Goal: Find contact information: Find contact information

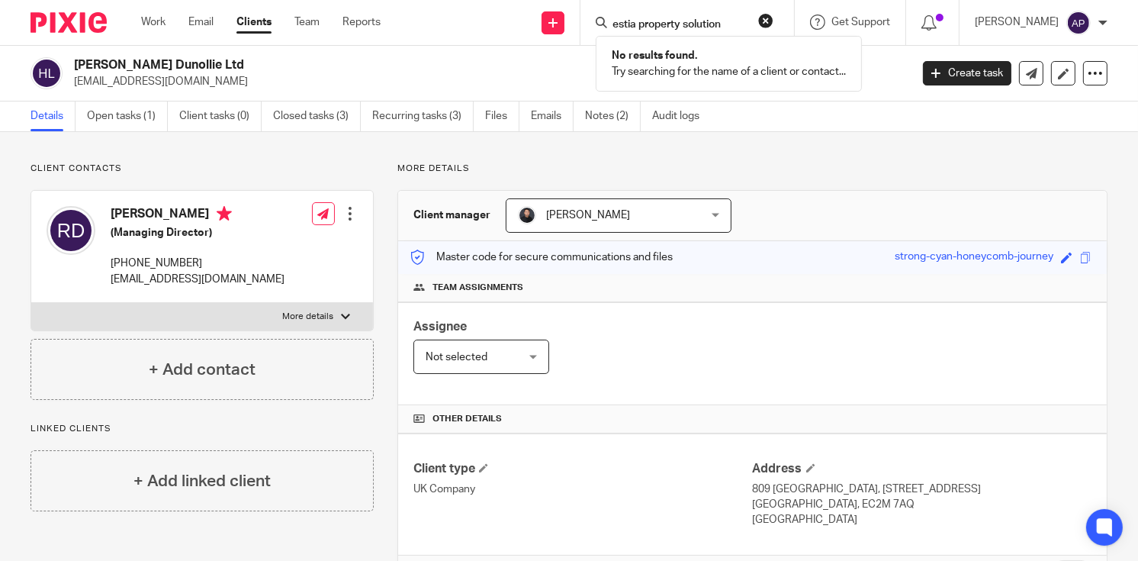
type input "estia property solution"
click at [773, 20] on button "reset" at bounding box center [765, 20] width 15 height 15
click at [641, 28] on input "Search" at bounding box center [679, 25] width 137 height 14
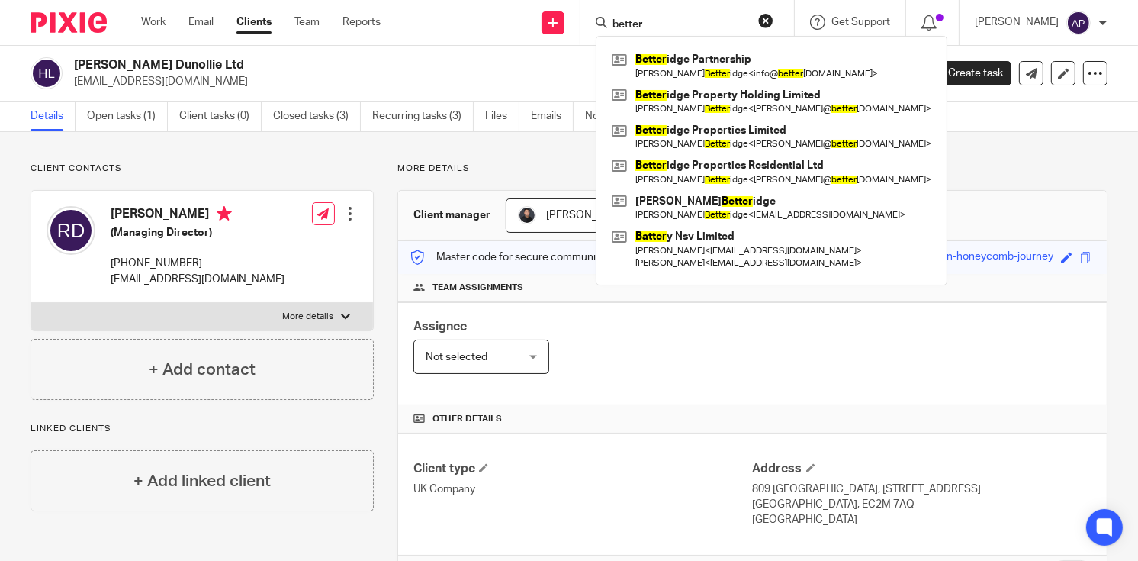
type input "better"
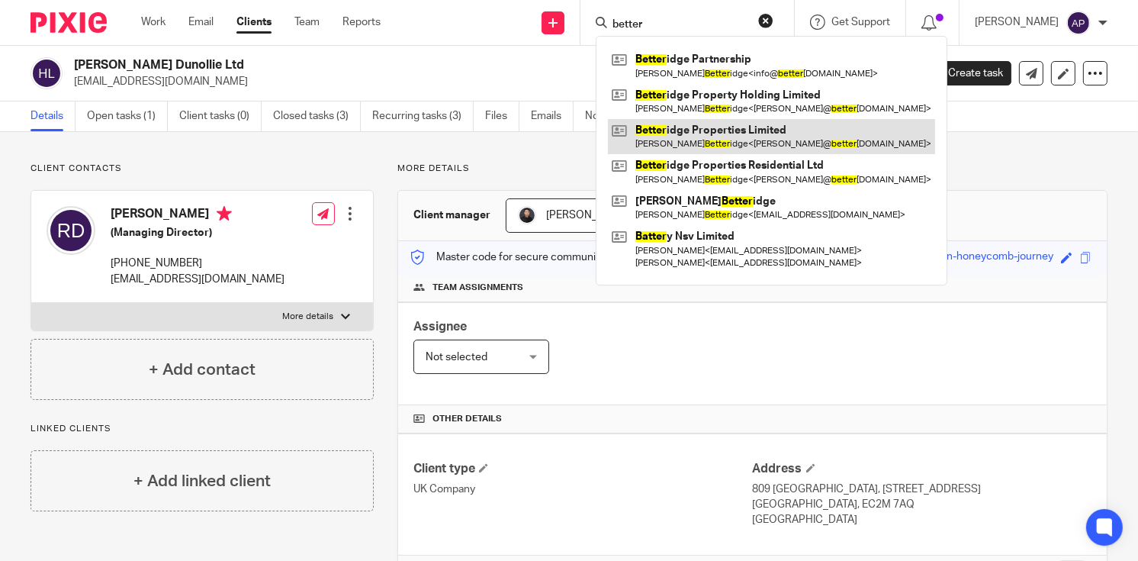
click at [747, 146] on link at bounding box center [771, 136] width 327 height 35
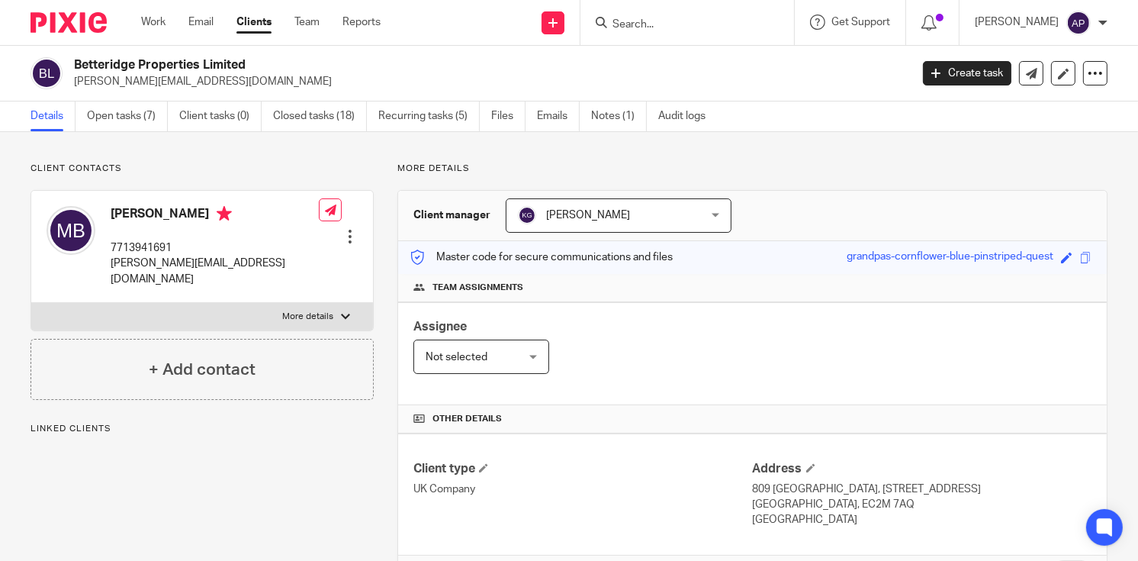
click at [277, 62] on div "Betteridge Properties Limited matthew@betteridgeproperties.co.uk" at bounding box center [465, 73] width 869 height 32
click at [640, 24] on input "Search" at bounding box center [679, 25] width 137 height 14
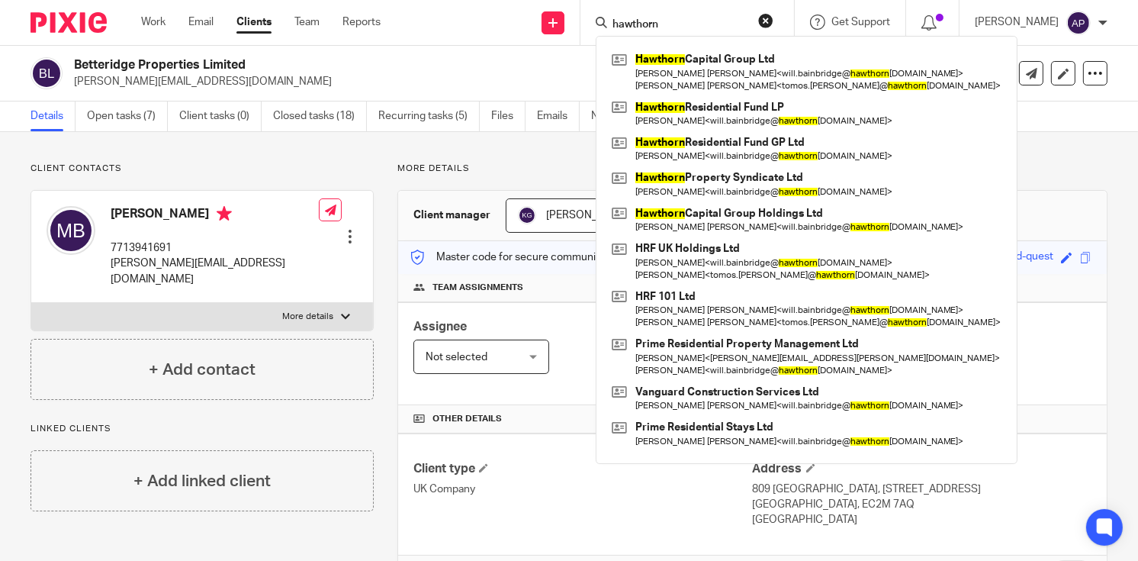
type input "hawthorn"
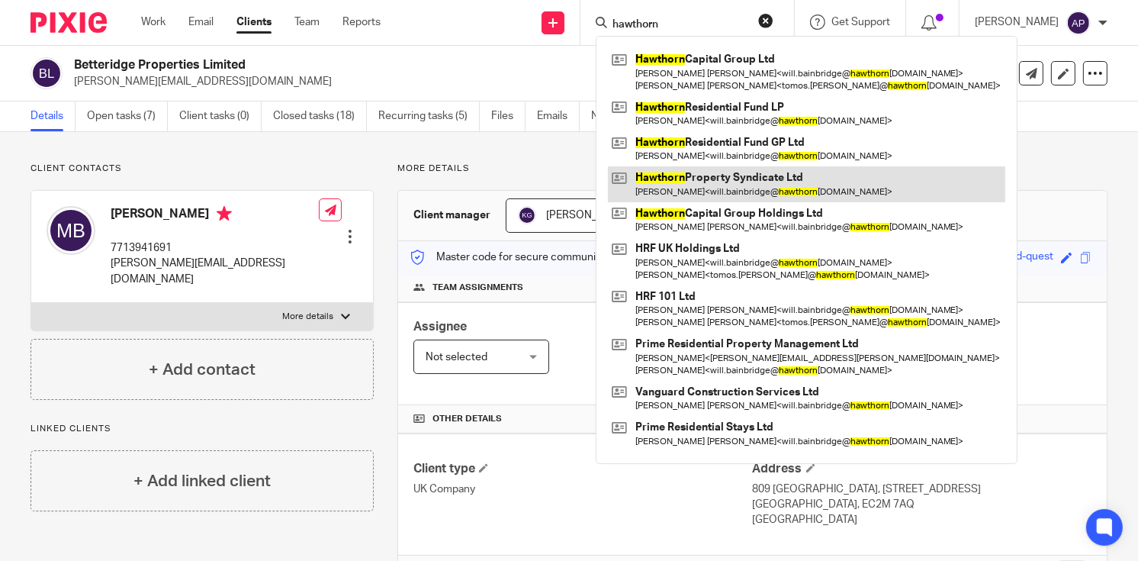
click at [752, 192] on link at bounding box center [806, 183] width 397 height 35
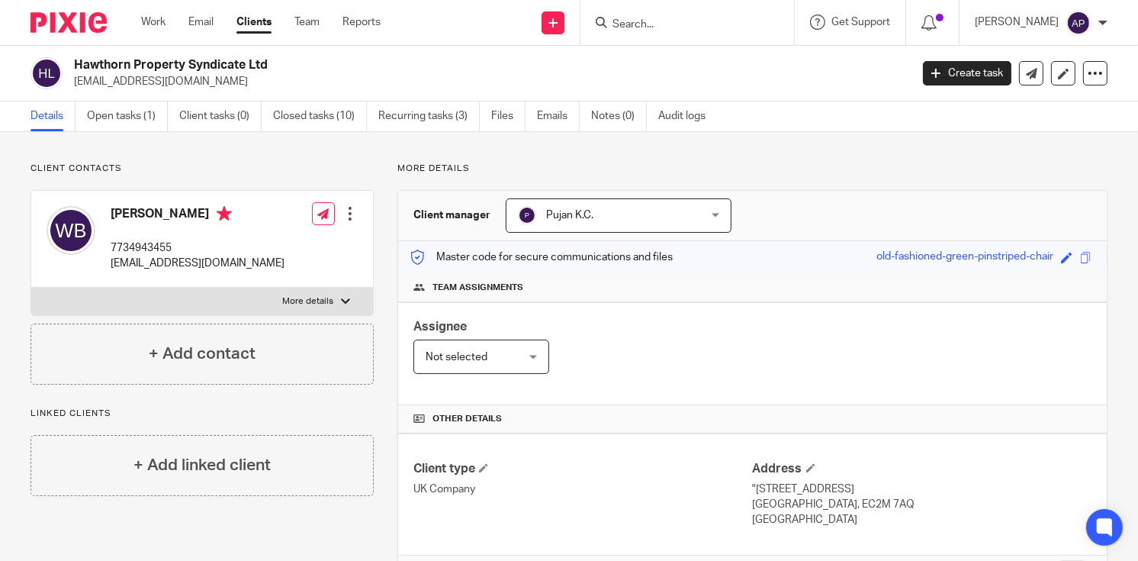
drag, startPoint x: 69, startPoint y: 58, endPoint x: 297, endPoint y: 58, distance: 227.3
click at [297, 58] on div "Hawthorn Property Syndicate Ltd [EMAIL_ADDRESS][DOMAIN_NAME]" at bounding box center [465, 73] width 869 height 32
copy h2 "Hawthorn Property Syndicate Ltd"
drag, startPoint x: 71, startPoint y: 79, endPoint x: 299, endPoint y: 77, distance: 228.0
click at [299, 77] on div "Hawthorn Property Syndicate Ltd will.bainbridge@hawthorncapgroup.com" at bounding box center [465, 73] width 869 height 32
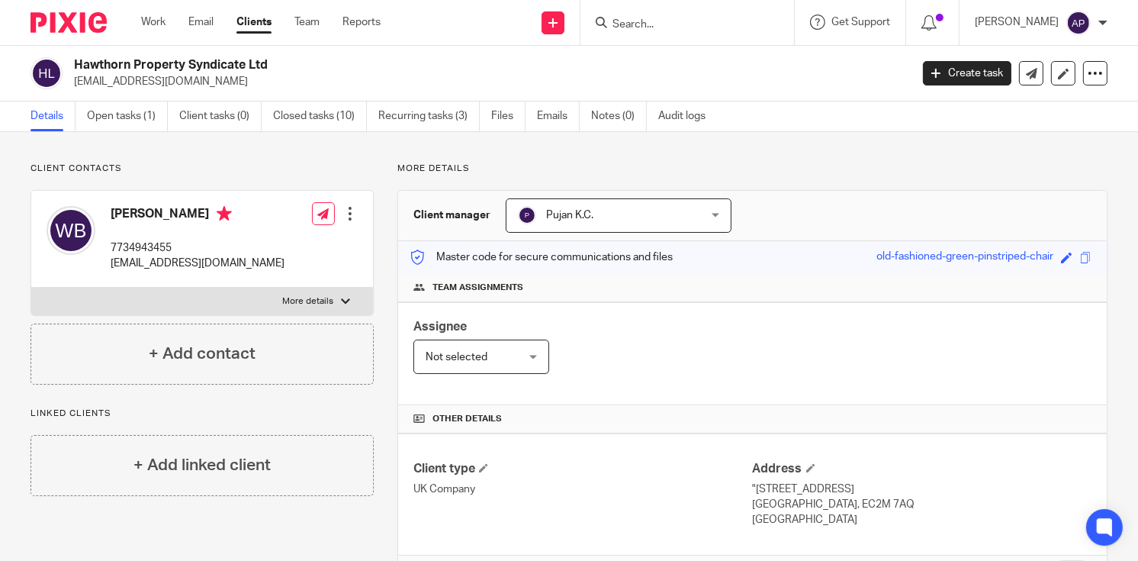
copy p "will.bainbridge@hawthorncapgroup.com"
click at [128, 212] on h4 "Will Bainbridge" at bounding box center [198, 215] width 174 height 19
copy h4 "Will"
click at [631, 22] on input "Search" at bounding box center [679, 25] width 137 height 14
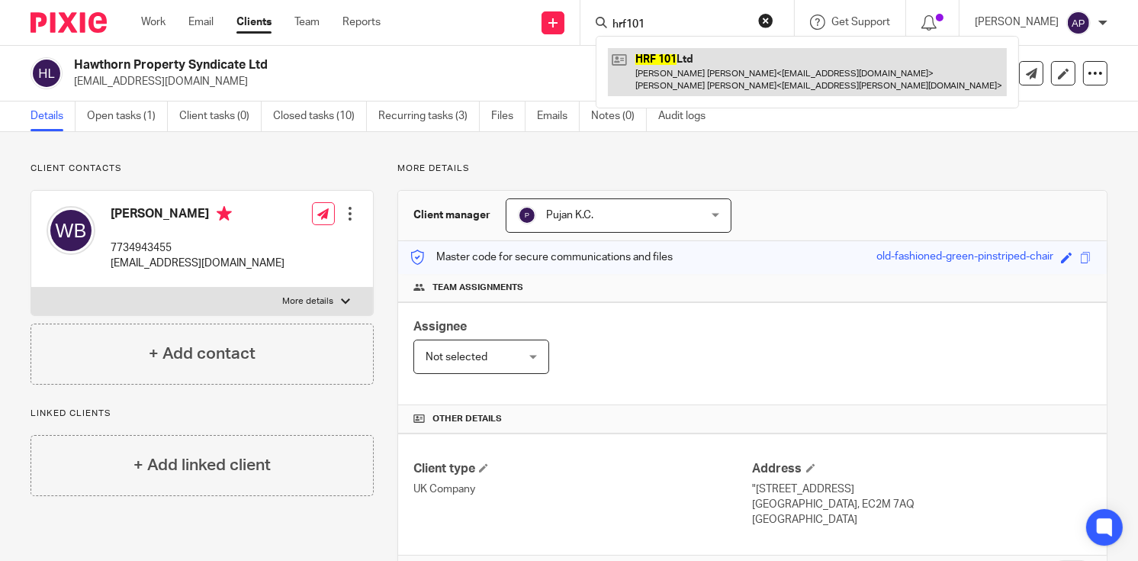
type input "hrf101"
click at [700, 72] on link at bounding box center [807, 71] width 399 height 47
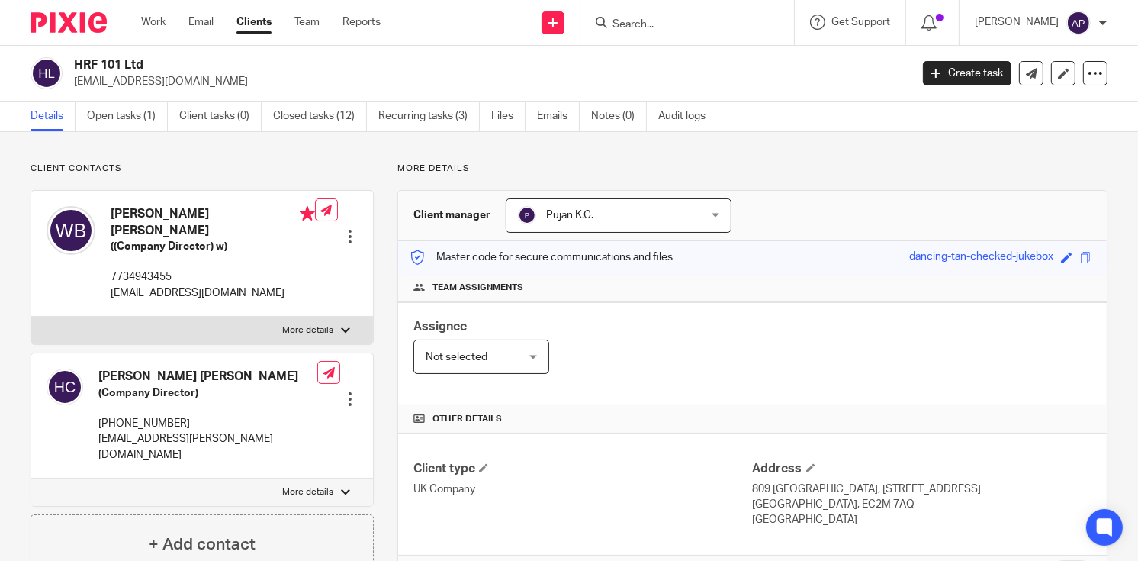
drag, startPoint x: 73, startPoint y: 62, endPoint x: 147, endPoint y: 59, distance: 74.0
click at [147, 59] on h2 "HRF 101 Ltd" at bounding box center [404, 65] width 660 height 16
copy h2 "HRF 101 Ltd"
click at [97, 82] on p "[EMAIL_ADDRESS][DOMAIN_NAME]" at bounding box center [487, 81] width 826 height 15
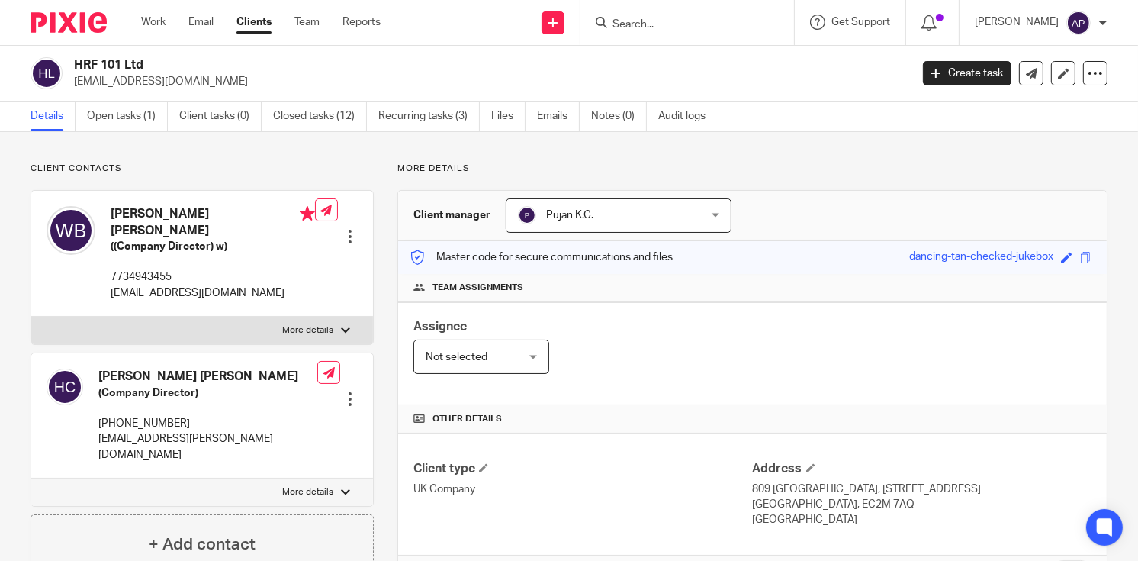
drag, startPoint x: 97, startPoint y: 82, endPoint x: 234, endPoint y: 66, distance: 138.3
click at [234, 66] on h2 "HRF 101 Ltd" at bounding box center [404, 65] width 660 height 16
drag, startPoint x: 279, startPoint y: 82, endPoint x: 74, endPoint y: 77, distance: 205.2
click at [74, 77] on p "will.bainbridge@hawthorncapgroup.com" at bounding box center [487, 81] width 826 height 15
copy p "will.bainbridge@hawthorncapgroup.com"
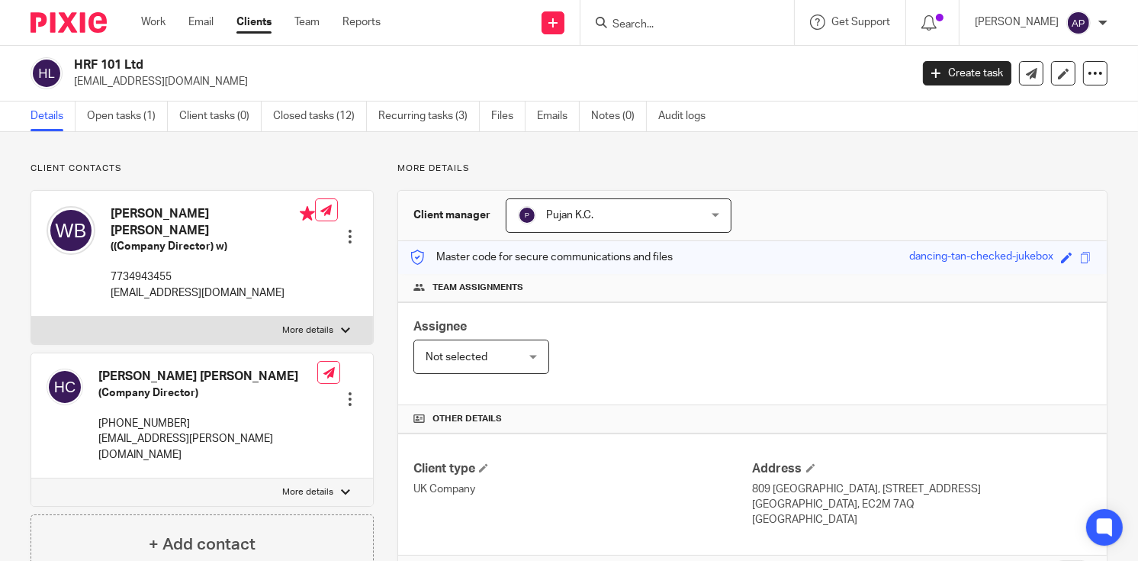
click at [137, 213] on h4 "William Harrison Bainbridge" at bounding box center [213, 222] width 204 height 33
copy h4 "William"
click at [715, 21] on input "Search" at bounding box center [679, 25] width 137 height 14
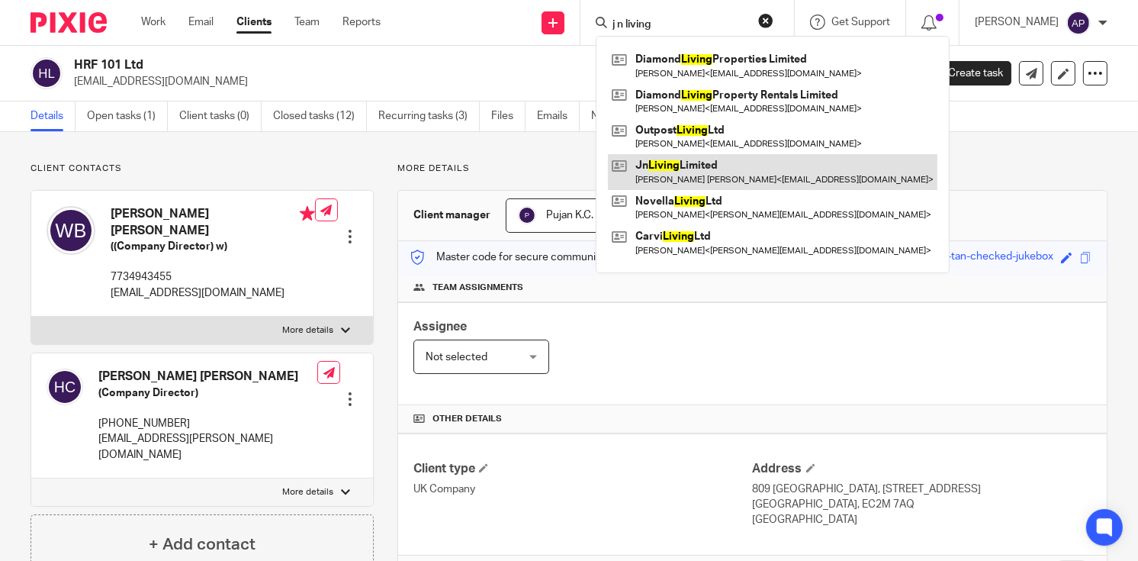
type input "j n living"
click at [727, 159] on link at bounding box center [772, 171] width 329 height 35
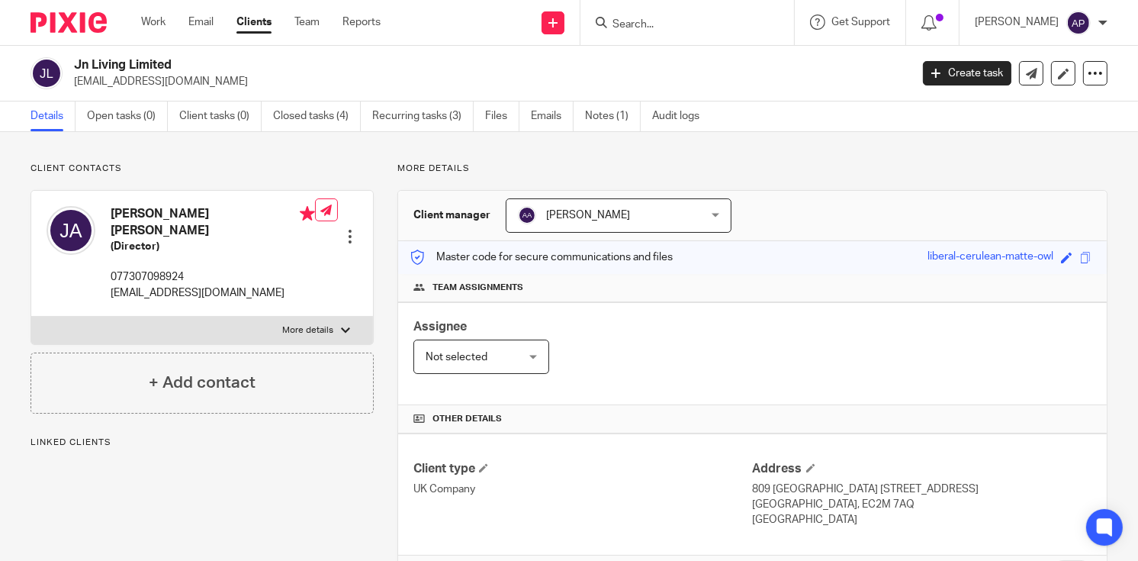
drag, startPoint x: 0, startPoint y: 0, endPoint x: 203, endPoint y: 63, distance: 212.5
click at [203, 63] on h2 "Jn Living Limited" at bounding box center [404, 65] width 660 height 16
copy h2 "Jn Living Limited"
drag, startPoint x: 71, startPoint y: 81, endPoint x: 185, endPoint y: 81, distance: 113.6
click at [185, 81] on div "Jn Living Limited [EMAIL_ADDRESS][DOMAIN_NAME]" at bounding box center [465, 73] width 869 height 32
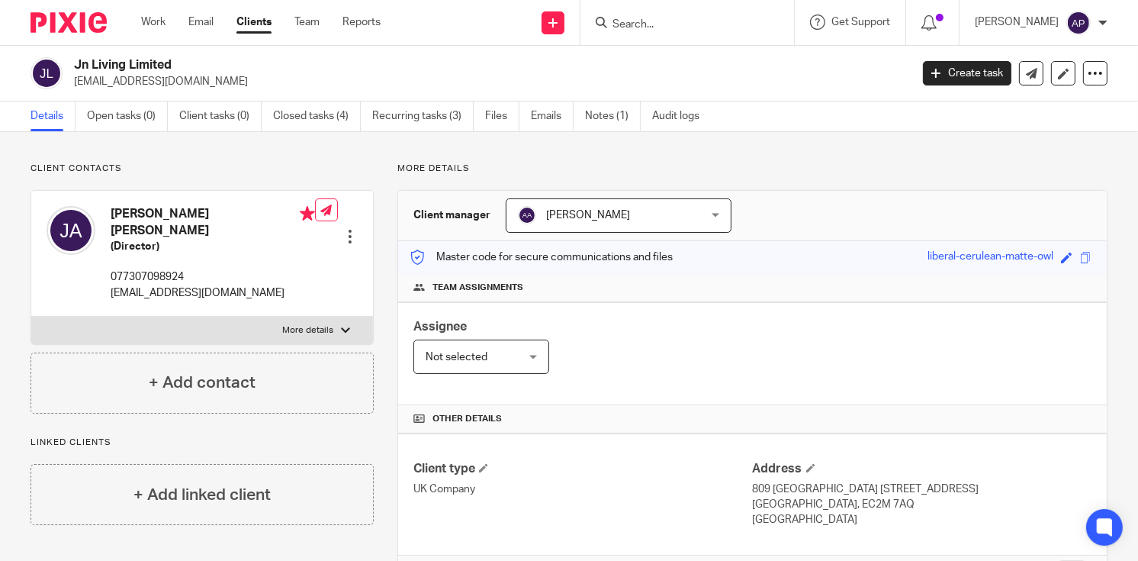
copy p "[EMAIL_ADDRESS][DOMAIN_NAME]"
click at [136, 216] on h4 "[PERSON_NAME] [PERSON_NAME]" at bounding box center [213, 222] width 204 height 33
copy h4 "[PERSON_NAME]"
click at [677, 23] on input "Search" at bounding box center [679, 25] width 137 height 14
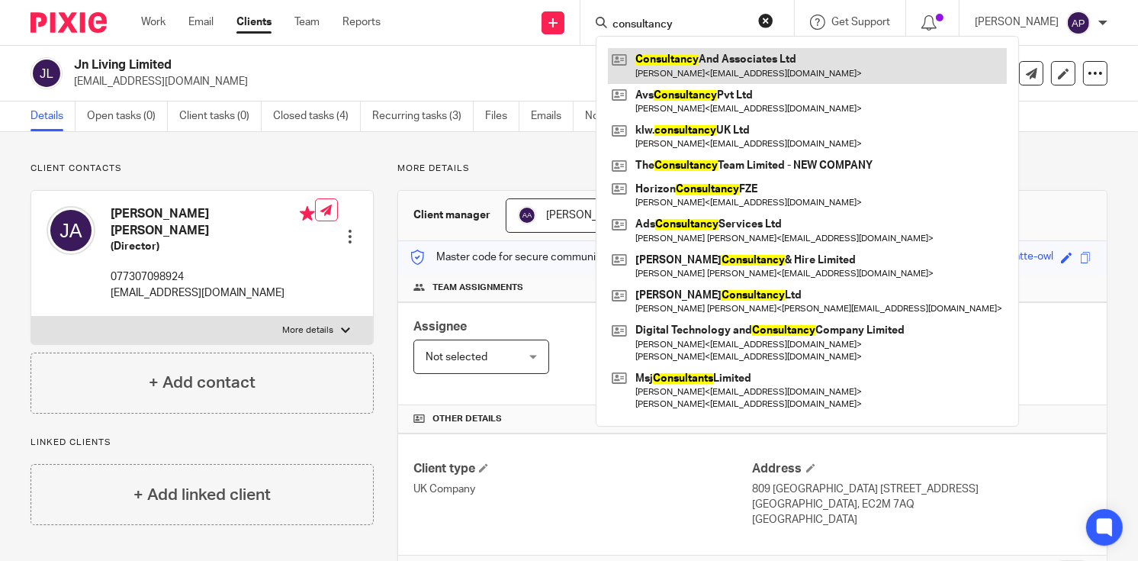
type input "consultancy"
click at [739, 69] on link at bounding box center [807, 65] width 399 height 35
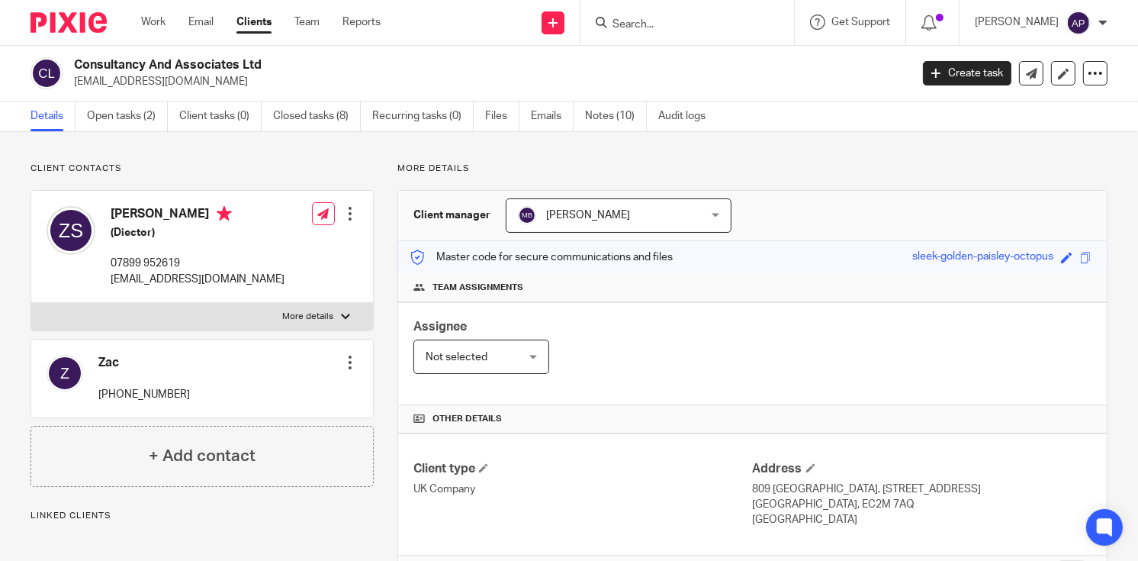
click at [271, 68] on h2 "Consultancy And Associates Ltd" at bounding box center [404, 65] width 660 height 16
click at [676, 20] on input "Search" at bounding box center [679, 25] width 137 height 14
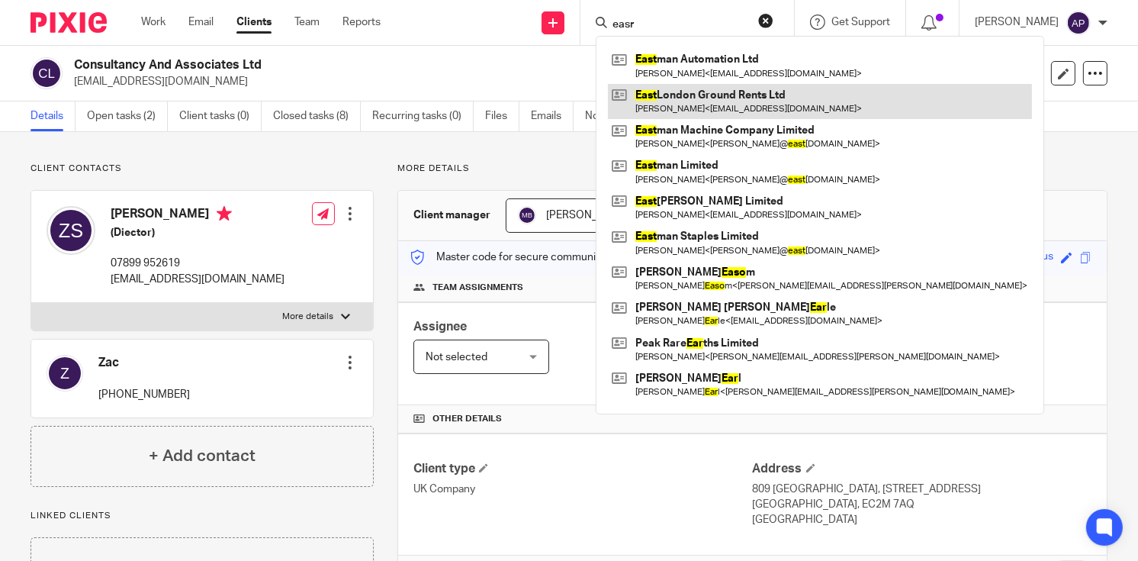
type input "easr"
click at [705, 101] on link at bounding box center [820, 101] width 424 height 35
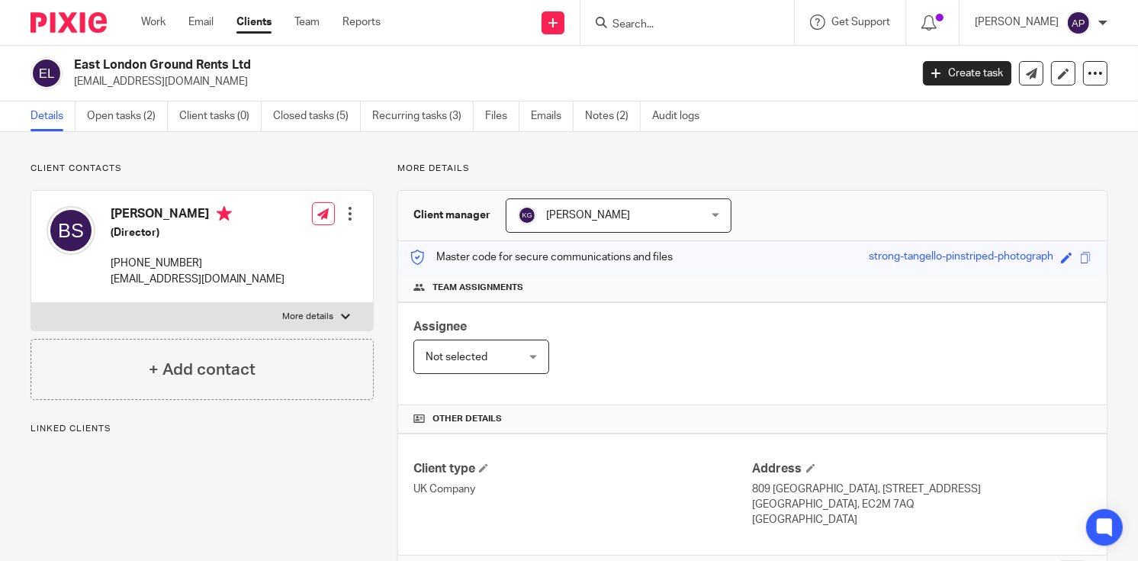
drag, startPoint x: 0, startPoint y: 0, endPoint x: 262, endPoint y: 63, distance: 269.9
click at [262, 63] on div "East London Ground Rents Ltd [EMAIL_ADDRESS][DOMAIN_NAME]" at bounding box center [465, 73] width 869 height 32
copy h2 "East London Ground Rents Ltd"
drag, startPoint x: 73, startPoint y: 79, endPoint x: 223, endPoint y: 76, distance: 149.5
click at [223, 76] on p "[EMAIL_ADDRESS][DOMAIN_NAME]" at bounding box center [487, 81] width 826 height 15
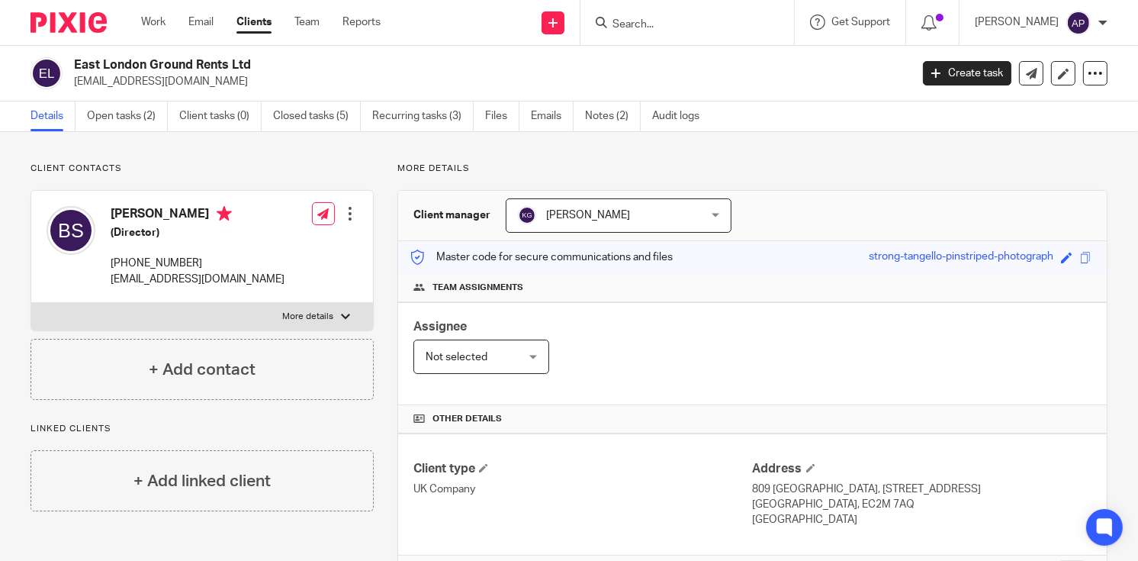
copy p "[EMAIL_ADDRESS][DOMAIN_NAME]"
click at [149, 210] on h4 "[PERSON_NAME]" at bounding box center [198, 215] width 174 height 19
copy h4 "Balbinder"
click at [676, 23] on input "Search" at bounding box center [679, 25] width 137 height 14
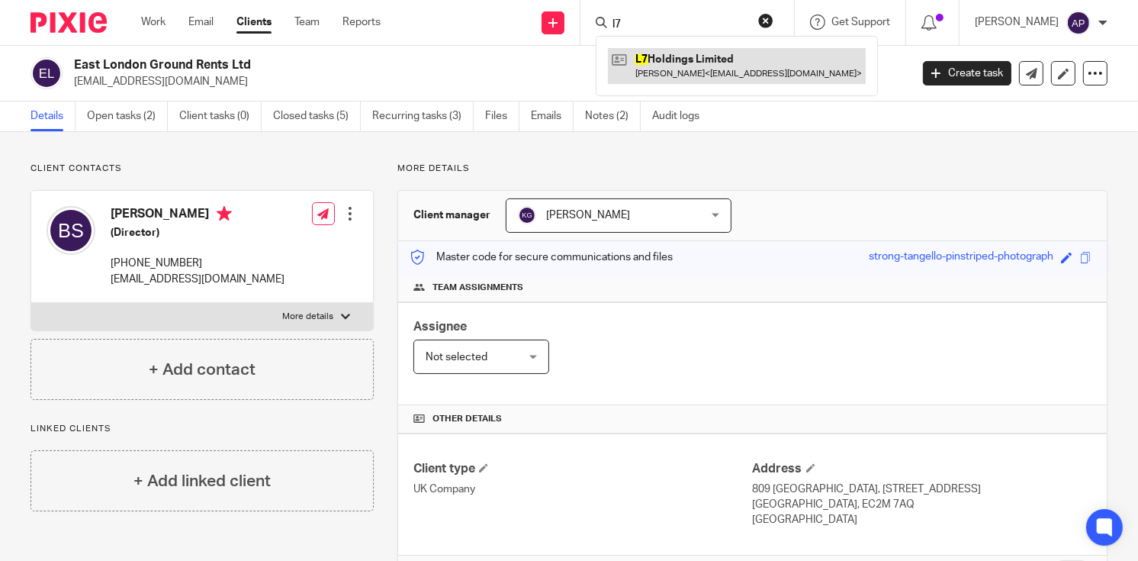
type input "l7"
click at [732, 53] on link at bounding box center [737, 65] width 258 height 35
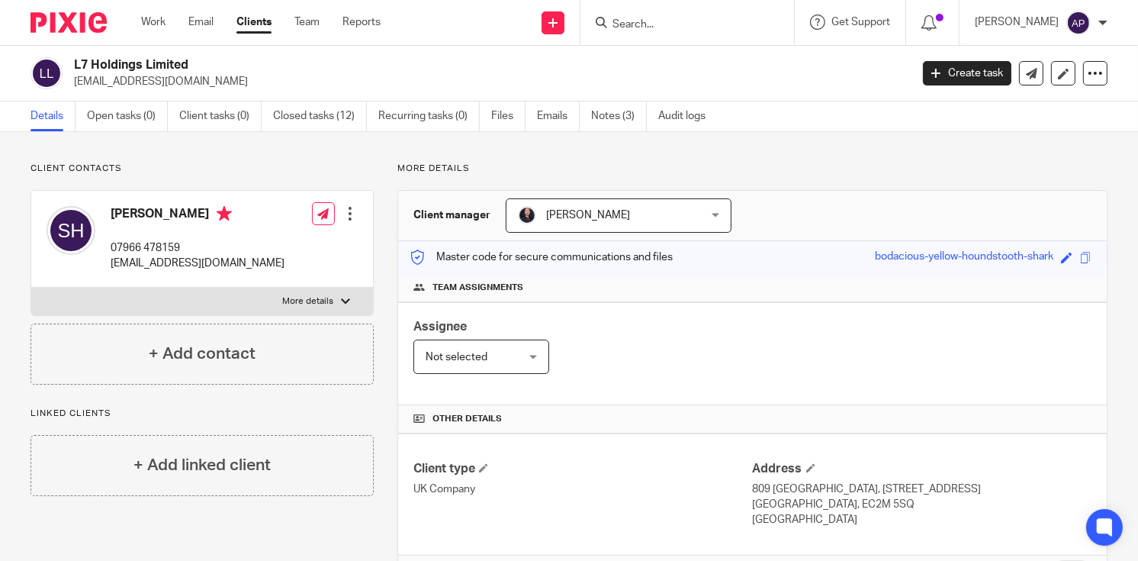
drag, startPoint x: 73, startPoint y: 81, endPoint x: 193, endPoint y: 81, distance: 119.7
click at [193, 81] on p "[EMAIL_ADDRESS][DOMAIN_NAME]" at bounding box center [487, 81] width 826 height 15
copy p "[EMAIL_ADDRESS][DOMAIN_NAME]"
click at [136, 214] on h4 "[PERSON_NAME]" at bounding box center [198, 215] width 174 height 19
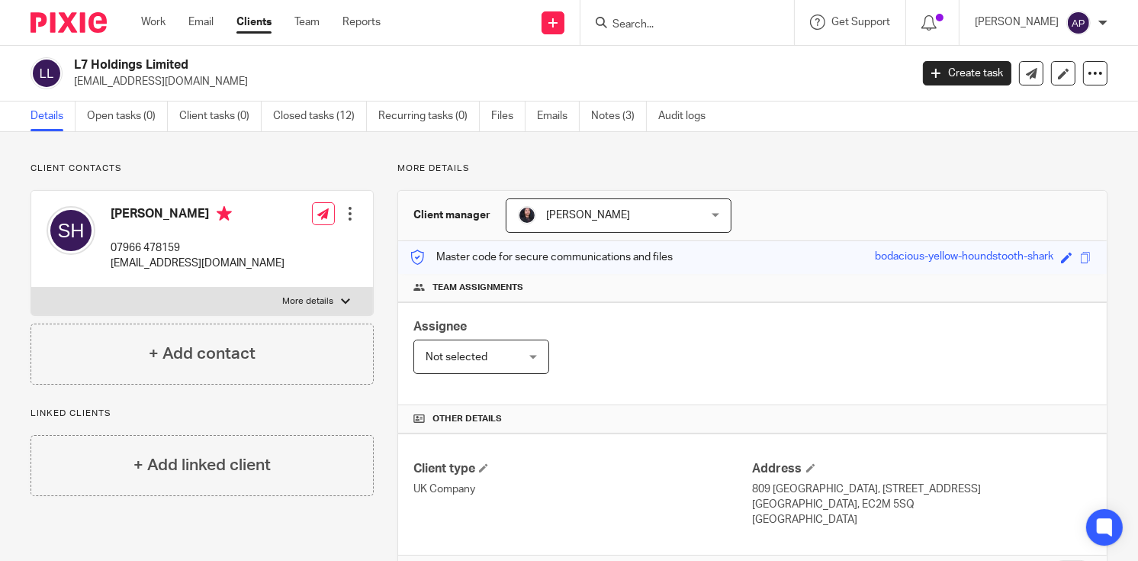
copy h4 "[PERSON_NAME]"
